Goal: Task Accomplishment & Management: Use online tool/utility

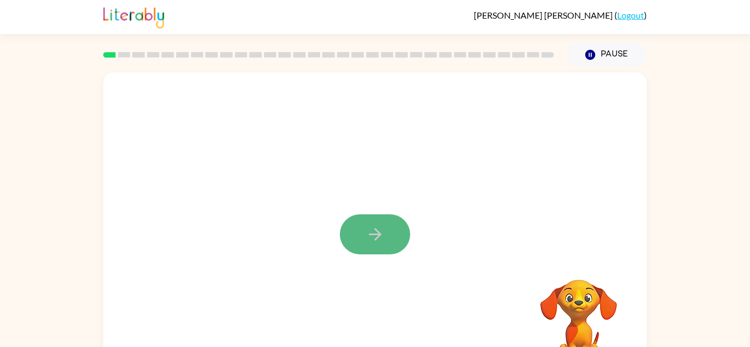
click at [364, 248] on button "button" at bounding box center [375, 235] width 70 height 40
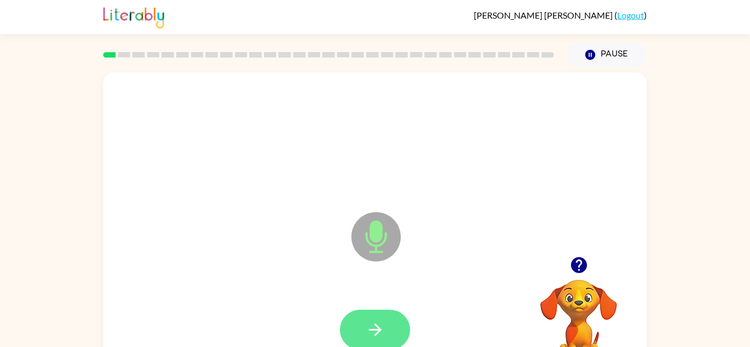
click at [390, 336] on button "button" at bounding box center [375, 330] width 70 height 40
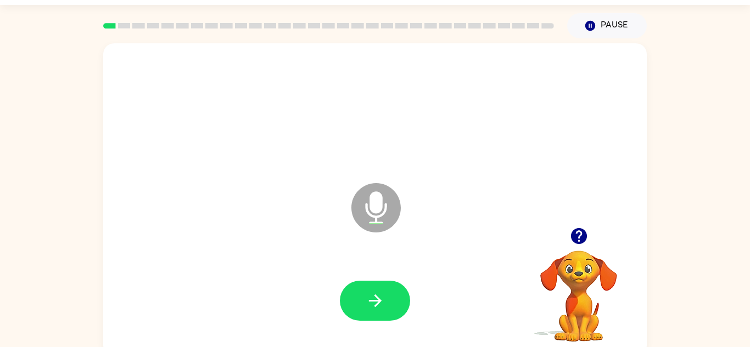
scroll to position [38, 0]
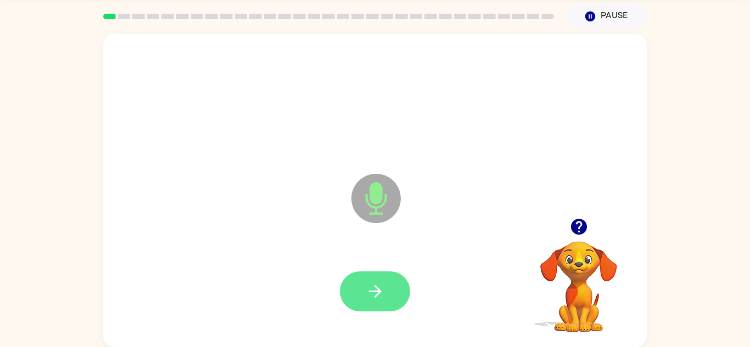
click at [372, 293] on icon "button" at bounding box center [374, 291] width 19 height 19
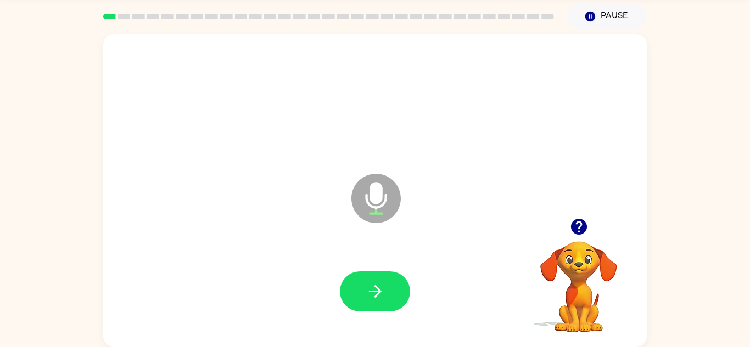
click at [582, 261] on video "Your browser must support playing .mp4 files to use Literably. Please try using…" at bounding box center [578, 279] width 110 height 110
click at [549, 256] on video "Your browser must support playing .mp4 files to use Literably. Please try using…" at bounding box center [578, 279] width 110 height 110
click at [386, 305] on button "button" at bounding box center [375, 292] width 70 height 40
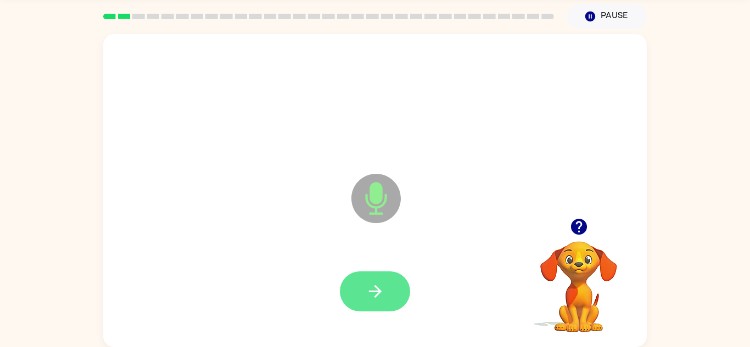
click at [379, 275] on button "button" at bounding box center [375, 292] width 70 height 40
click at [383, 288] on icon "button" at bounding box center [374, 291] width 19 height 19
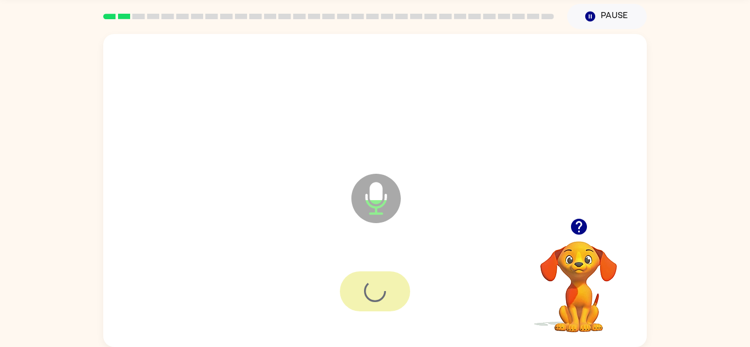
click at [370, 301] on div at bounding box center [375, 292] width 70 height 40
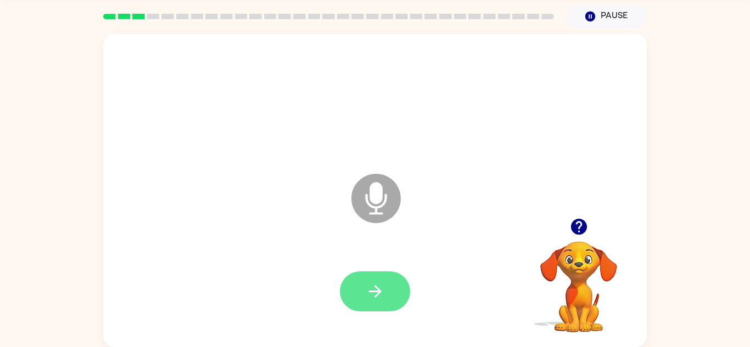
click at [386, 286] on button "button" at bounding box center [375, 292] width 70 height 40
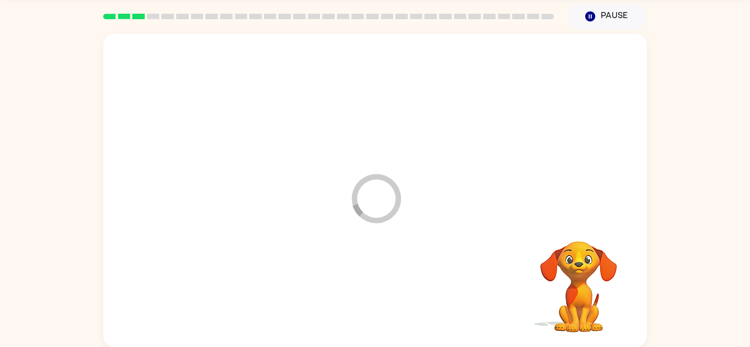
click at [369, 291] on div at bounding box center [374, 292] width 521 height 90
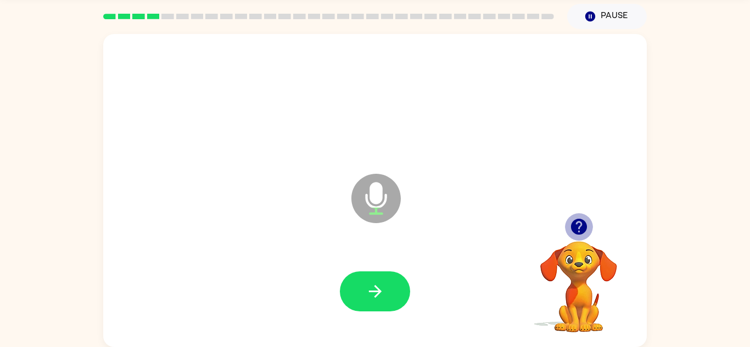
click at [568, 223] on button "button" at bounding box center [579, 227] width 28 height 28
click at [576, 227] on icon "button" at bounding box center [578, 227] width 16 height 16
click at [583, 233] on video "Your browser must support playing .mp4 files to use Literably. Please try using…" at bounding box center [578, 279] width 110 height 110
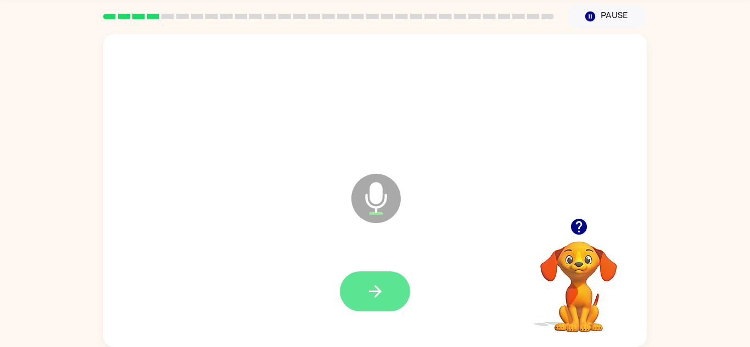
click at [372, 307] on button "button" at bounding box center [375, 292] width 70 height 40
click at [403, 305] on button "button" at bounding box center [375, 292] width 70 height 40
click at [346, 277] on button "button" at bounding box center [375, 292] width 70 height 40
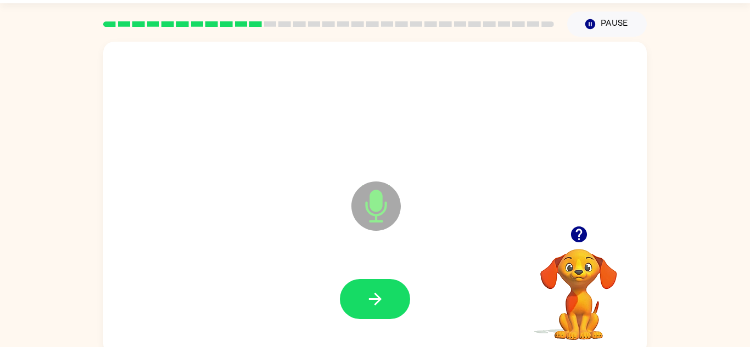
scroll to position [29, 0]
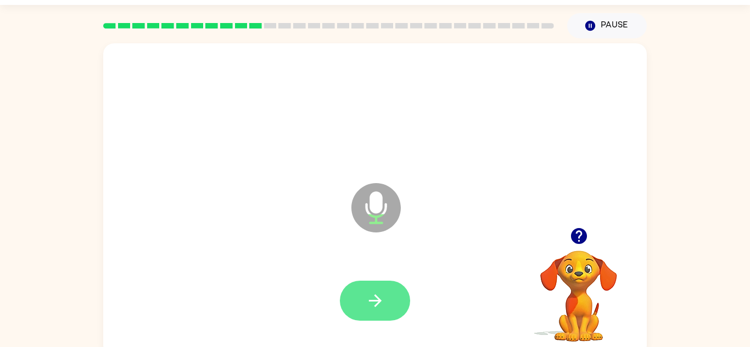
click at [379, 284] on button "button" at bounding box center [375, 301] width 70 height 40
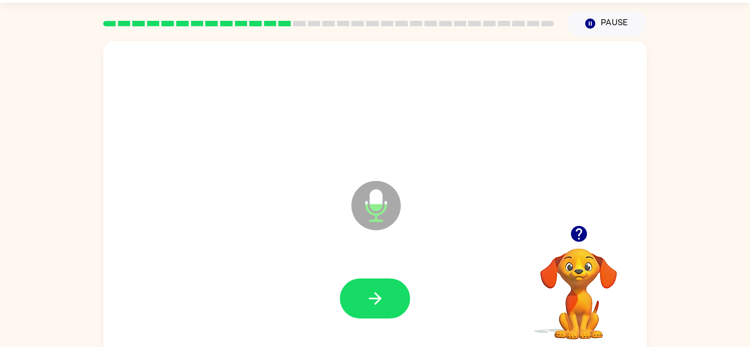
scroll to position [33, 0]
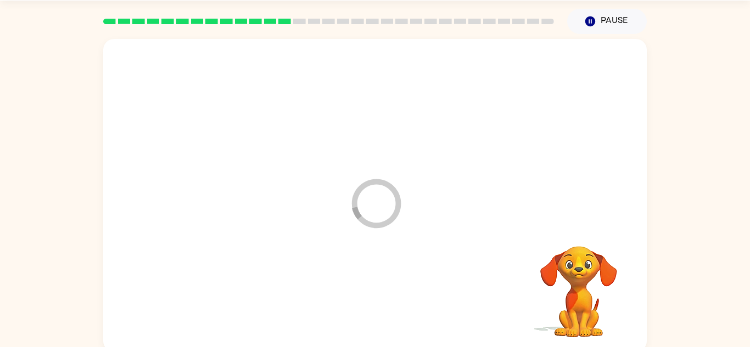
click at [395, 221] on icon "Loader Your response is being sent to our graders" at bounding box center [376, 204] width 66 height 66
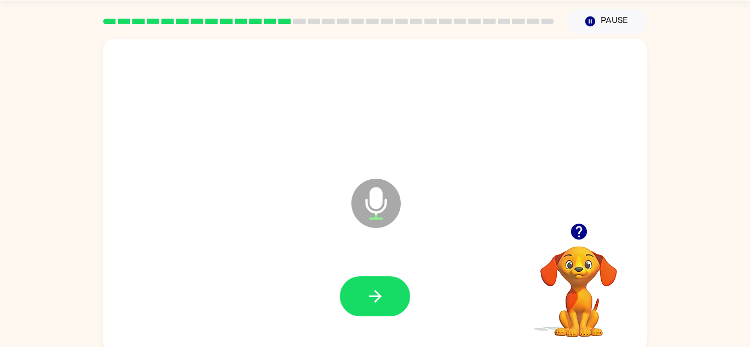
click at [320, 163] on div "Microphone The Microphone is here when it is your turn to talk" at bounding box center [348, 176] width 469 height 40
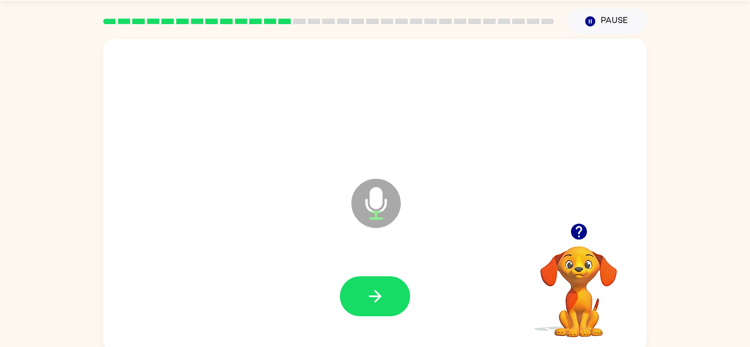
click at [320, 163] on div "Microphone The Microphone is here when it is your turn to talk" at bounding box center [348, 176] width 469 height 40
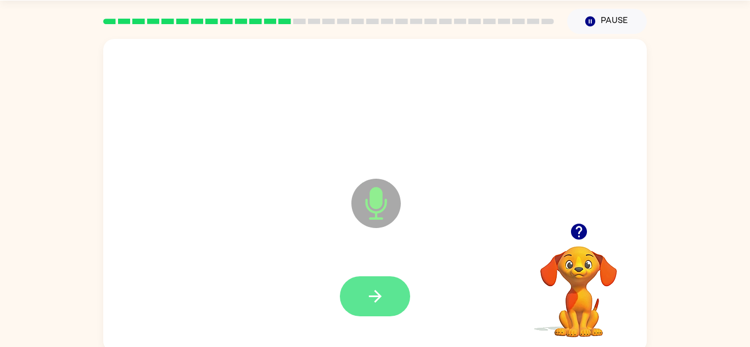
click at [403, 291] on button "button" at bounding box center [375, 297] width 70 height 40
click at [330, 162] on div "Microphone The Microphone is here when it is your turn to talk" at bounding box center [348, 176] width 469 height 40
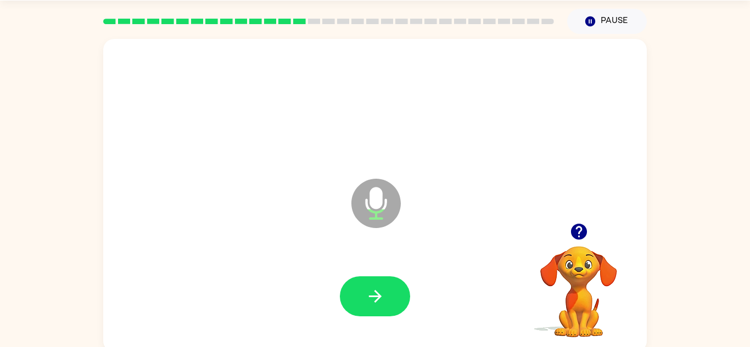
click at [377, 197] on icon "Microphone The Microphone is here when it is your turn to talk" at bounding box center [430, 217] width 165 height 82
click at [385, 193] on icon at bounding box center [375, 203] width 49 height 49
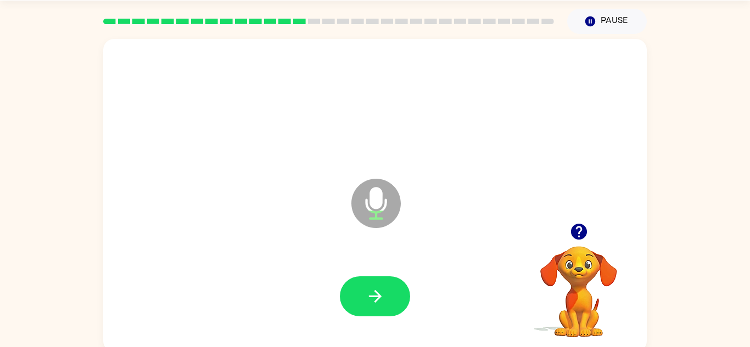
click at [385, 193] on icon at bounding box center [375, 203] width 49 height 49
click at [403, 304] on button "button" at bounding box center [375, 297] width 70 height 40
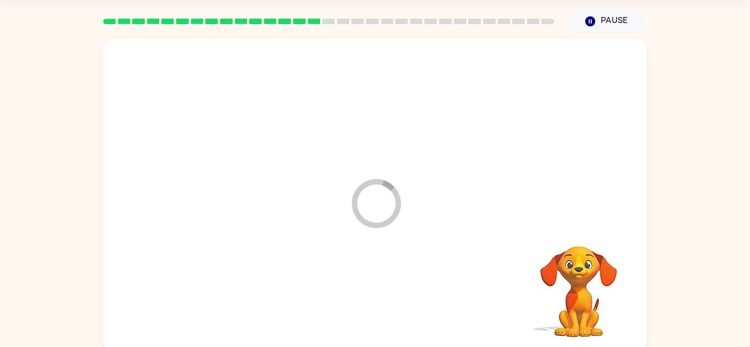
click at [403, 304] on div at bounding box center [374, 297] width 521 height 90
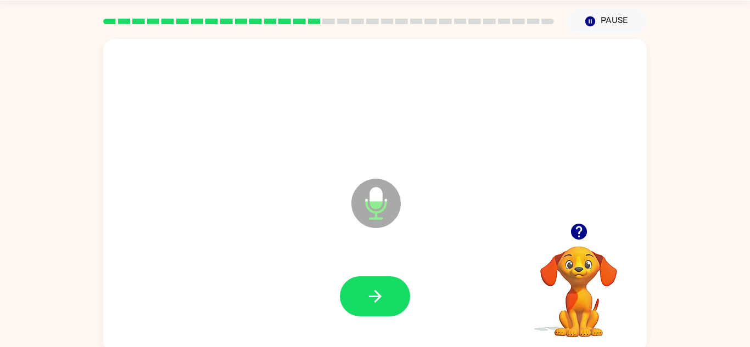
click at [396, 223] on icon "Microphone The Microphone is here when it is your turn to talk" at bounding box center [430, 217] width 165 height 82
click at [368, 188] on icon at bounding box center [375, 203] width 49 height 49
click at [394, 342] on div "Loader Your response is being sent to our graders" at bounding box center [374, 195] width 543 height 313
click at [395, 340] on div at bounding box center [374, 297] width 521 height 90
click at [376, 184] on icon at bounding box center [375, 203] width 49 height 49
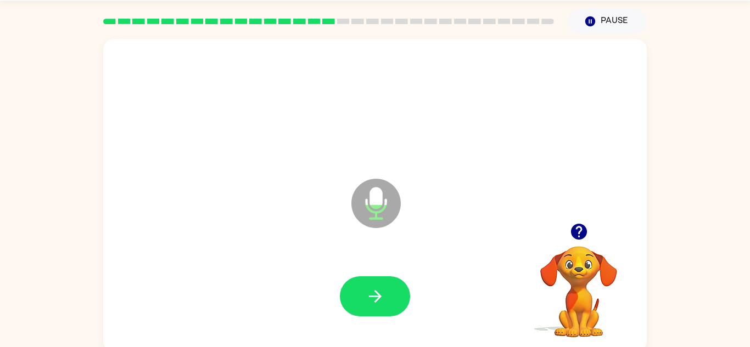
click at [376, 184] on icon at bounding box center [375, 203] width 49 height 49
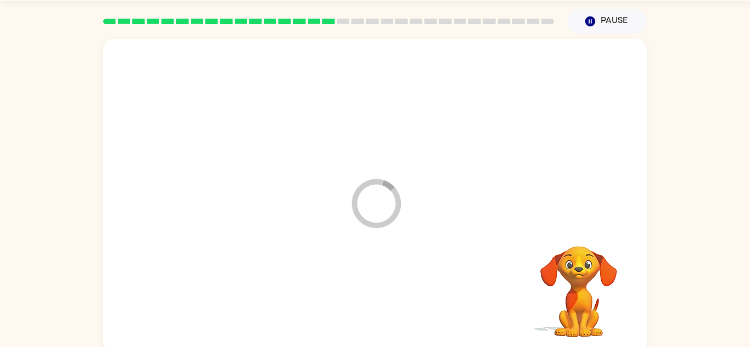
click at [376, 184] on icon "Loader Your response is being sent to our graders" at bounding box center [376, 204] width 66 height 66
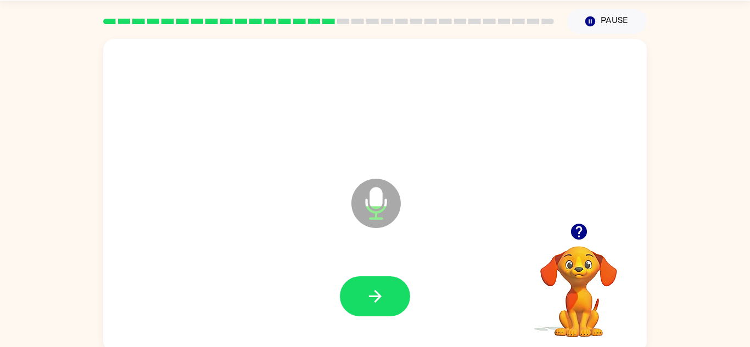
click at [376, 184] on icon at bounding box center [375, 203] width 49 height 49
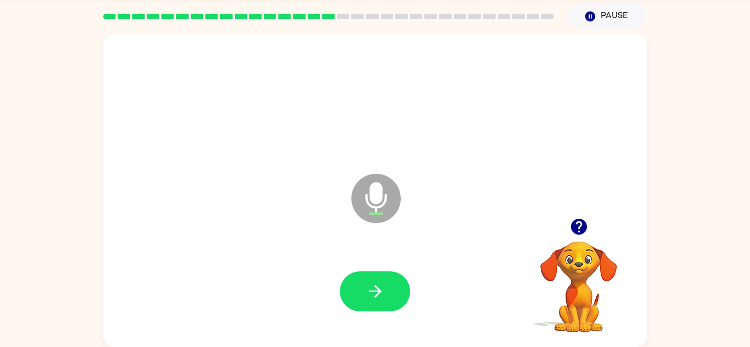
click at [376, 184] on icon "Microphone The Microphone is here when it is your turn to talk" at bounding box center [430, 212] width 165 height 82
click at [357, 171] on icon "Microphone The Microphone is here when it is your turn to talk" at bounding box center [430, 212] width 165 height 82
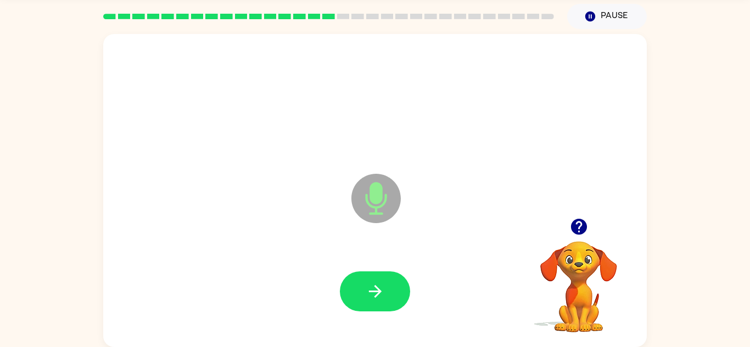
click at [357, 171] on icon "Microphone The Microphone is here when it is your turn to talk" at bounding box center [430, 212] width 165 height 82
click at [365, 204] on icon at bounding box center [375, 198] width 49 height 49
